Goal: Task Accomplishment & Management: Use online tool/utility

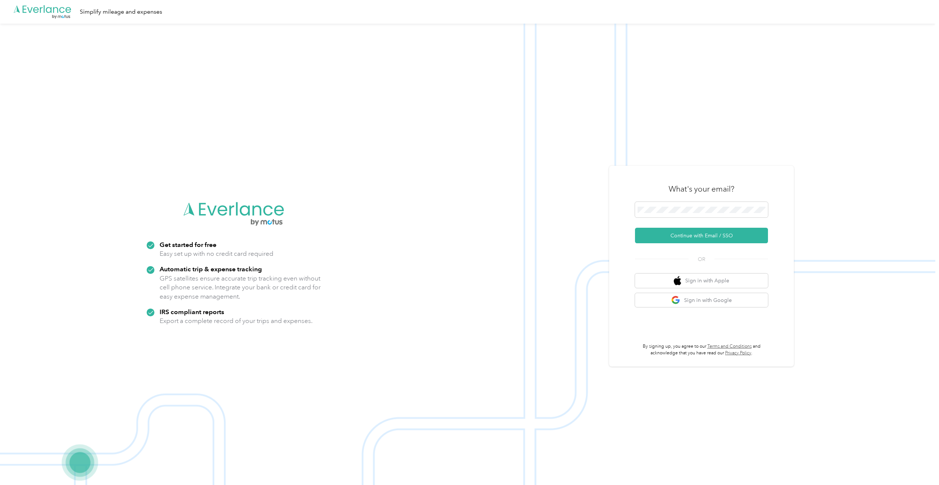
click at [699, 238] on button "Continue with Email / SSO" at bounding box center [701, 236] width 133 height 16
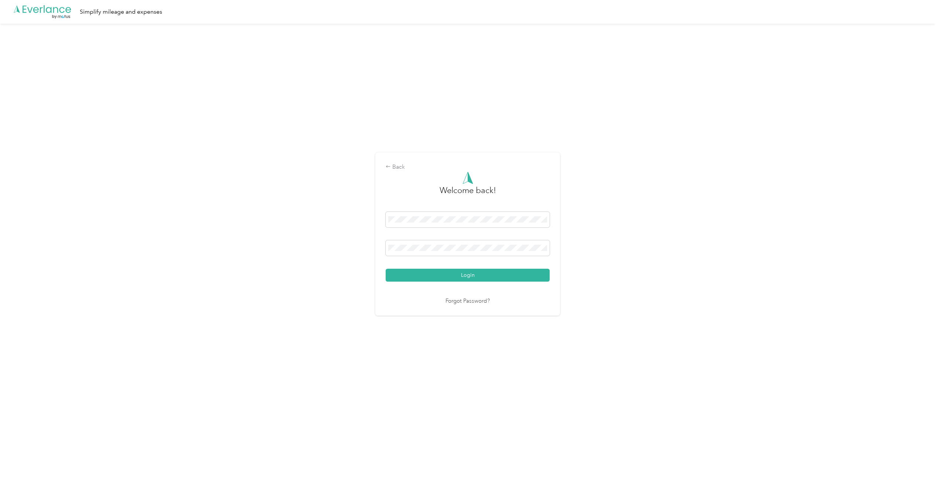
click at [472, 276] on button "Login" at bounding box center [468, 275] width 164 height 13
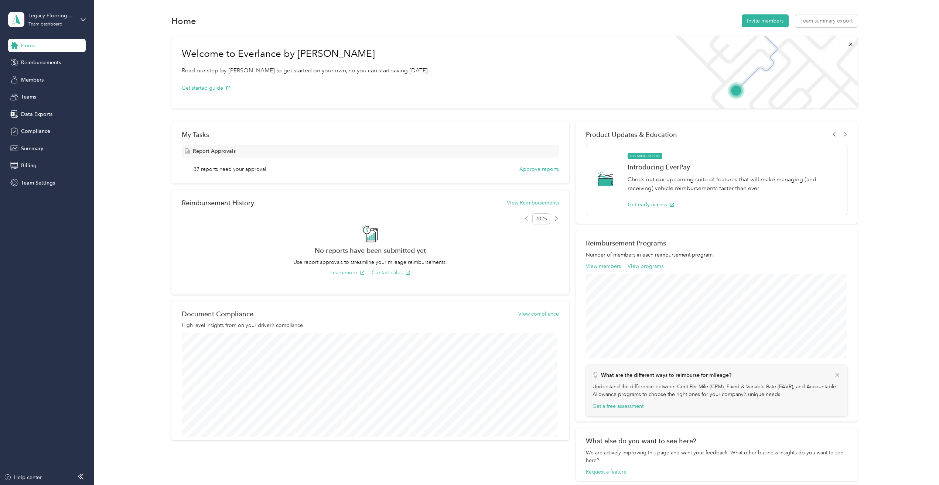
click at [32, 97] on span "Teams" at bounding box center [28, 97] width 15 height 8
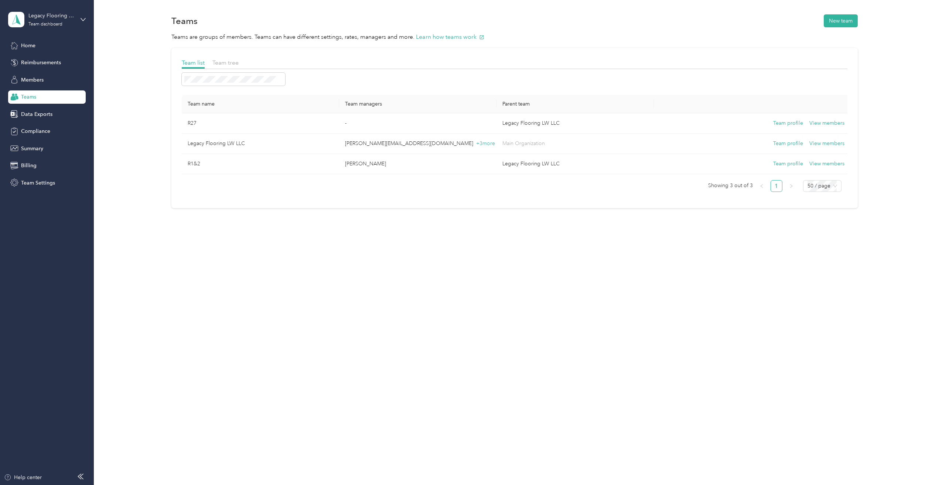
click at [35, 116] on span "Data Exports" at bounding box center [36, 114] width 31 height 8
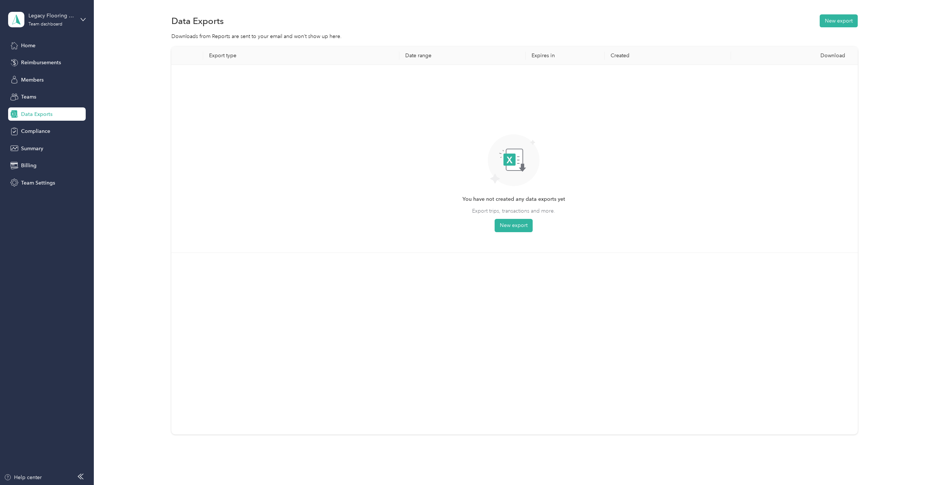
click at [35, 46] on span "Home" at bounding box center [28, 46] width 14 height 8
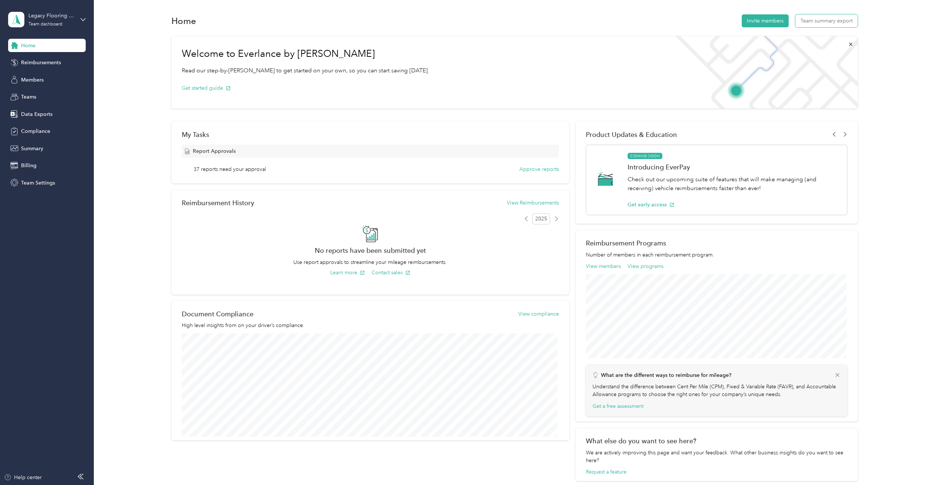
click at [821, 24] on button "Team summary export" at bounding box center [826, 20] width 62 height 13
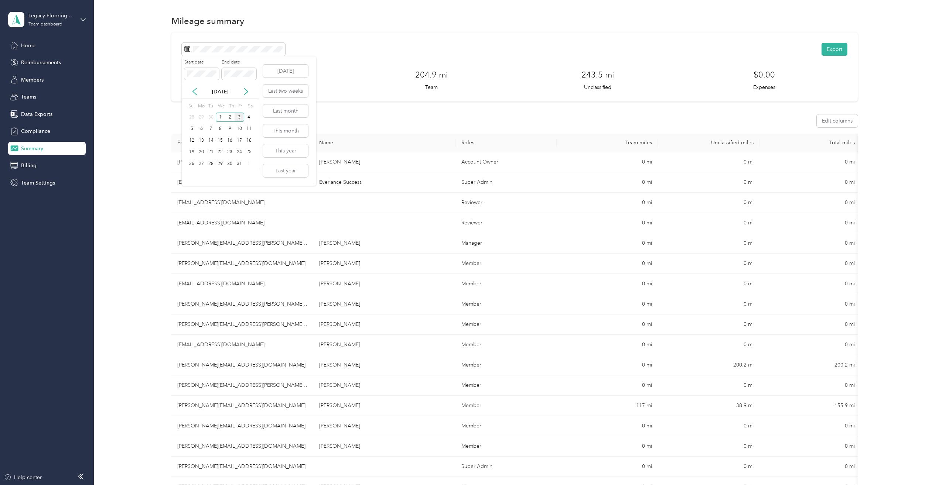
click at [193, 92] on icon at bounding box center [195, 92] width 4 height 7
click at [200, 119] on div "1" at bounding box center [202, 117] width 10 height 9
click at [209, 164] on div "30" at bounding box center [211, 163] width 10 height 9
click at [834, 50] on button "Export" at bounding box center [835, 49] width 26 height 13
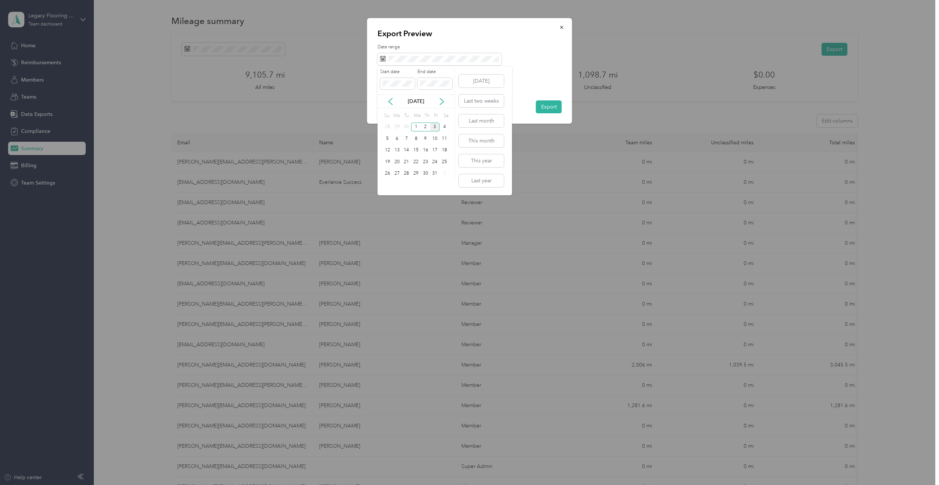
click at [389, 101] on icon at bounding box center [391, 101] width 4 height 7
click at [395, 126] on div "1" at bounding box center [397, 127] width 10 height 9
click at [407, 173] on div "30" at bounding box center [407, 173] width 10 height 9
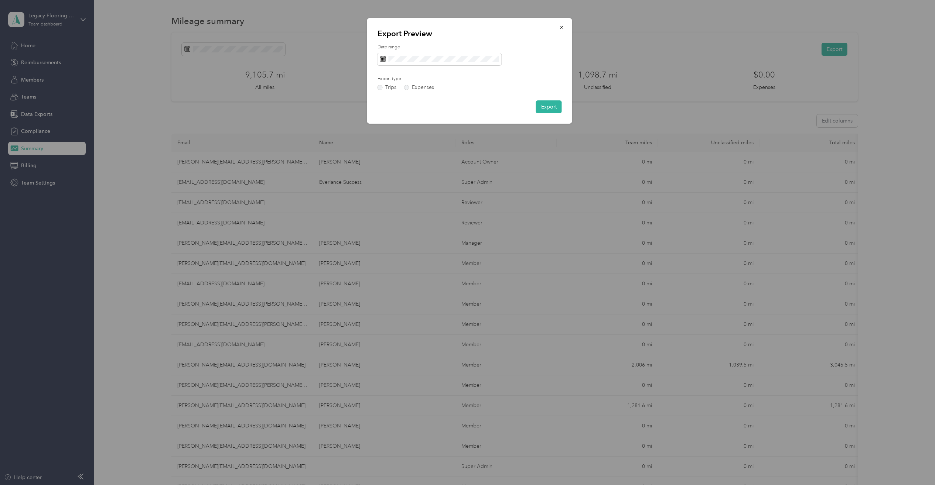
click at [549, 108] on button "Export" at bounding box center [549, 106] width 26 height 13
